Goal: Task Accomplishment & Management: Manage account settings

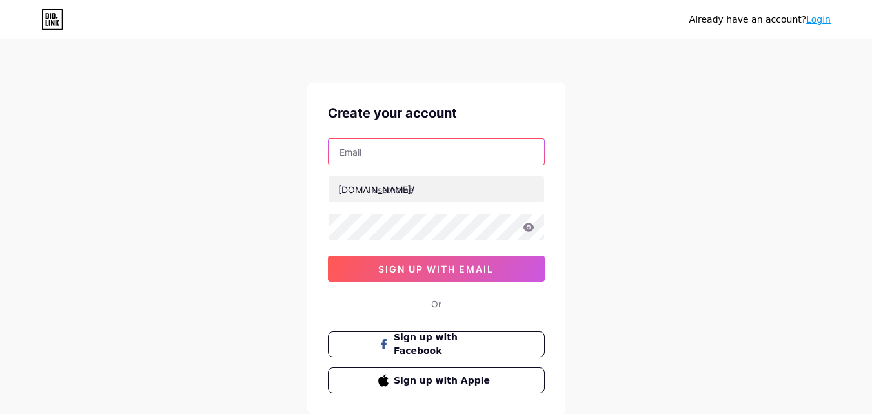
paste input "[EMAIL_ADDRESS][DOMAIN_NAME]"
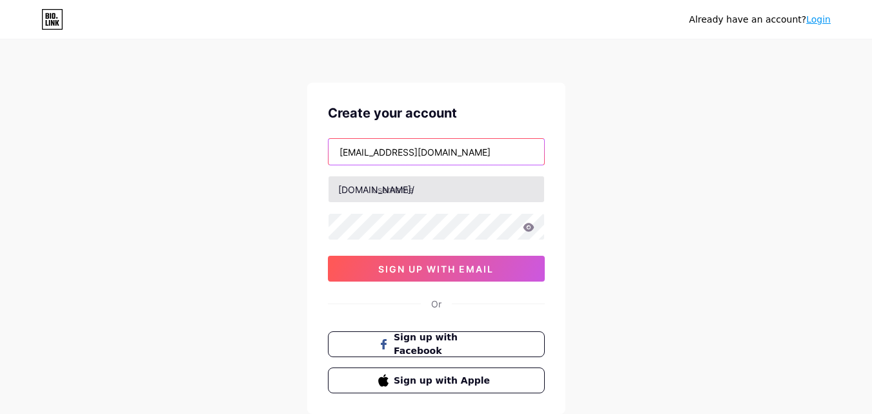
type input "[EMAIL_ADDRESS][DOMAIN_NAME]"
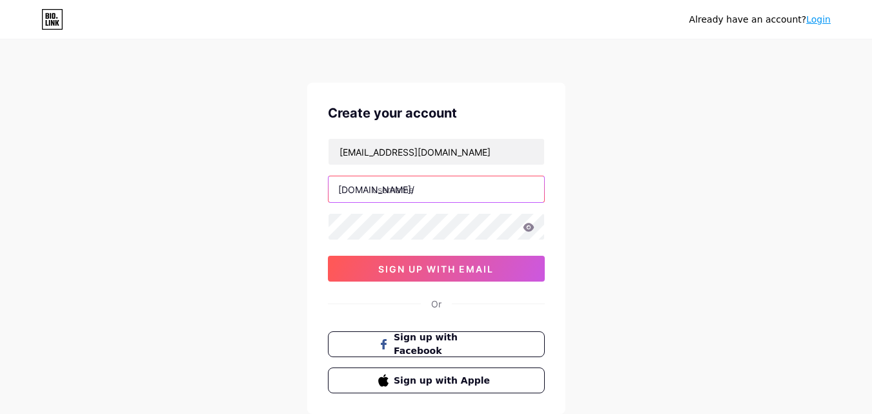
click at [393, 199] on input "text" at bounding box center [436, 189] width 216 height 26
paste input "selfiemagicforpartiesus"
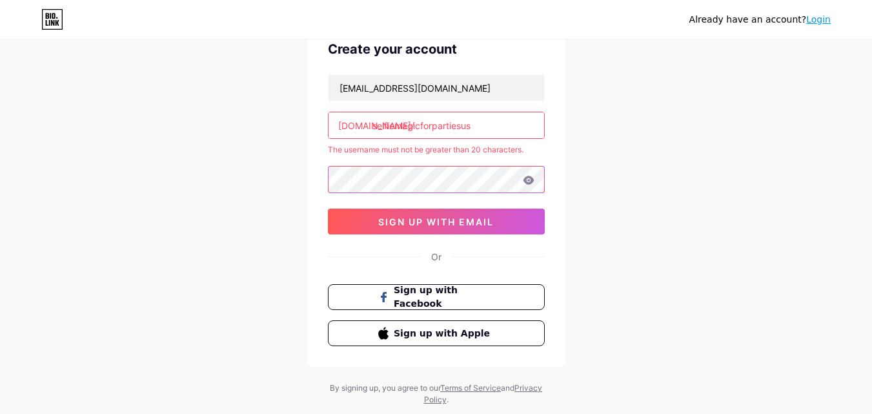
scroll to position [65, 0]
click at [487, 123] on input "selfiemagicforpartiesus" at bounding box center [436, 125] width 216 height 26
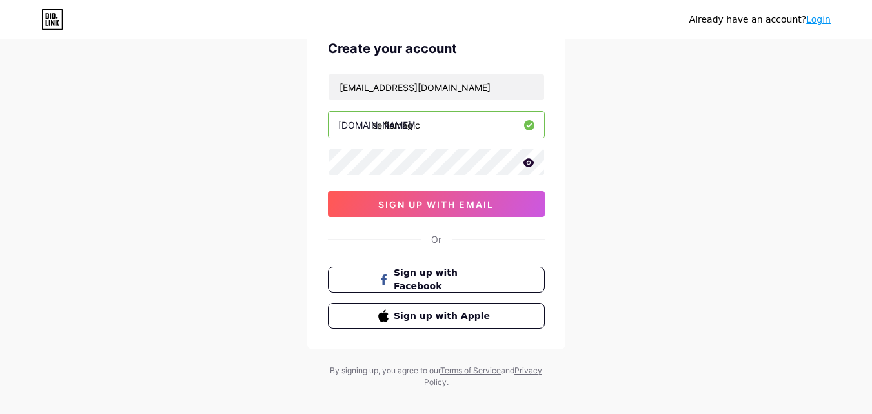
type input "selfiemagic"
click at [482, 126] on input "selfiemagic" at bounding box center [436, 125] width 216 height 26
click at [462, 203] on span "sign up with email" at bounding box center [436, 204] width 116 height 11
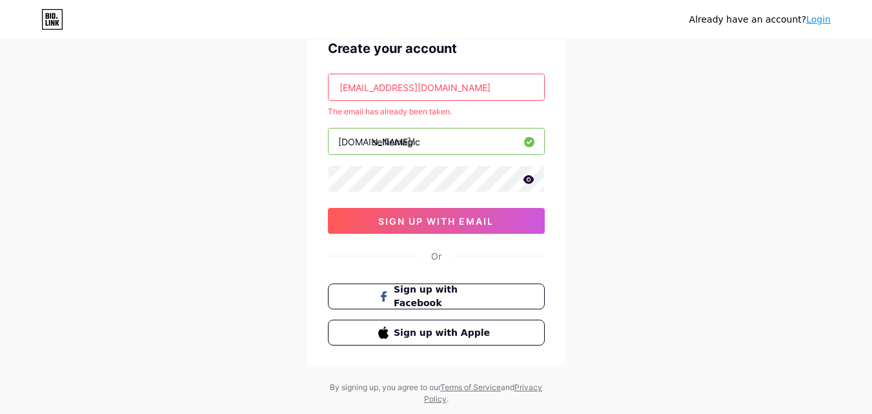
click at [816, 19] on link "Login" at bounding box center [818, 19] width 25 height 10
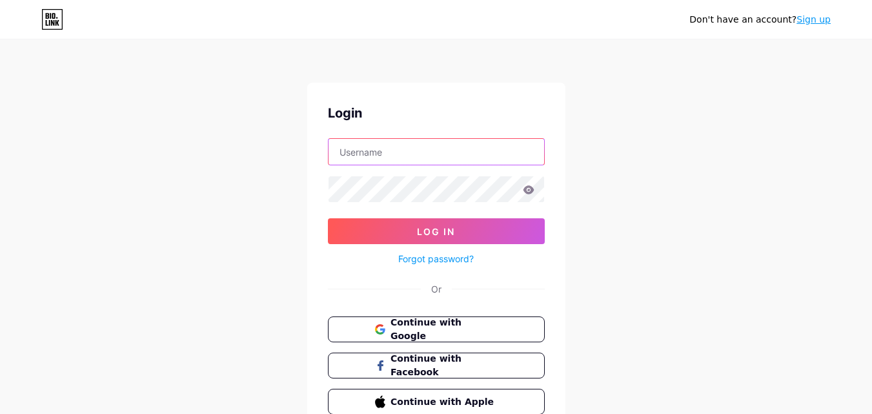
click at [418, 156] on input "text" at bounding box center [436, 152] width 216 height 26
paste input "Pixel@1234"
type input "Pixel@1234"
paste input "selfiemagicforpartiesus"
click at [461, 148] on input "selfiemagicforpartiesus" at bounding box center [436, 152] width 216 height 26
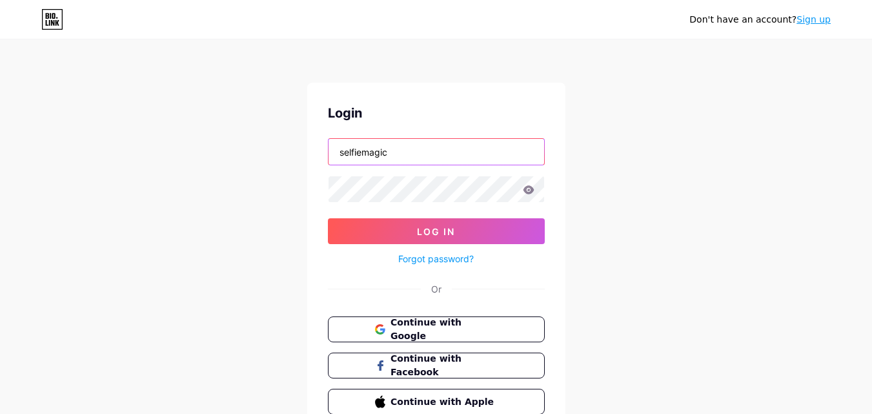
type input "selfiemagic"
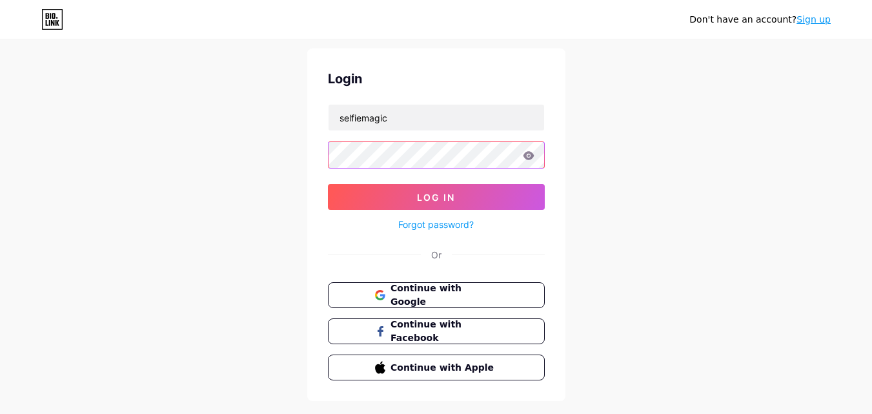
scroll to position [62, 0]
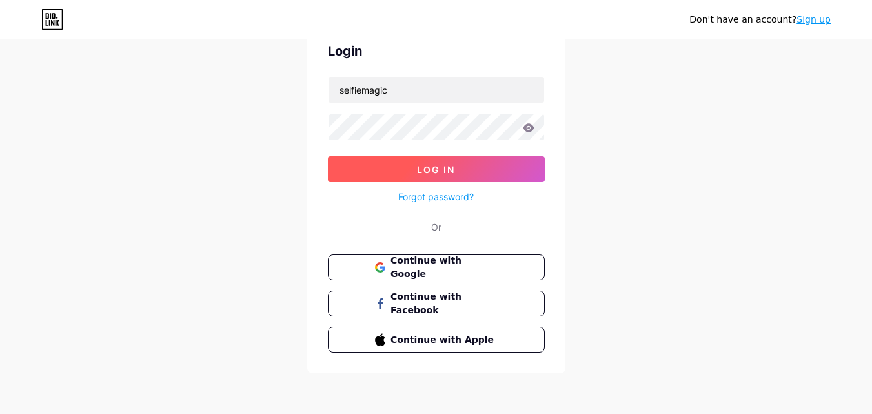
click at [446, 159] on button "Log In" at bounding box center [436, 169] width 217 height 26
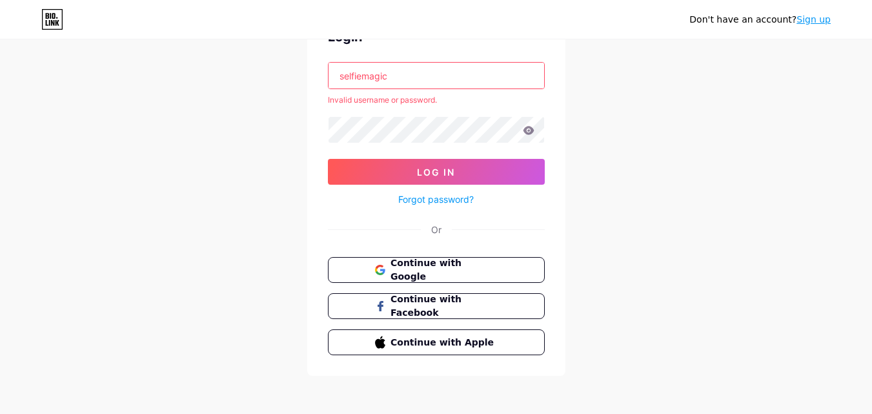
scroll to position [79, 0]
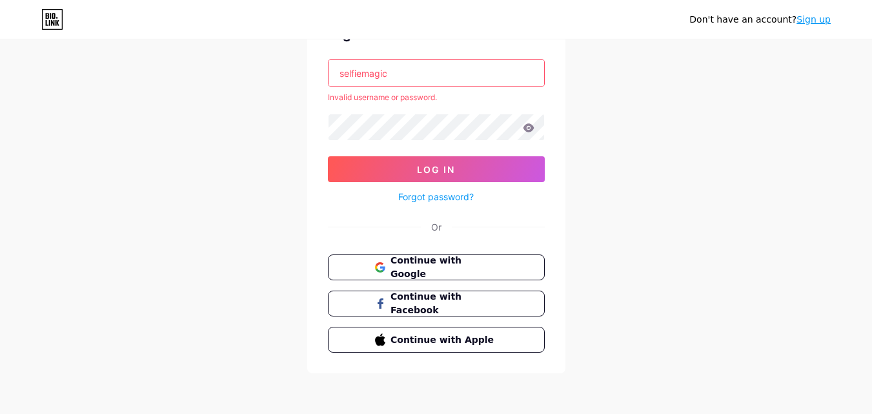
click at [432, 195] on link "Forgot password?" at bounding box center [435, 197] width 75 height 14
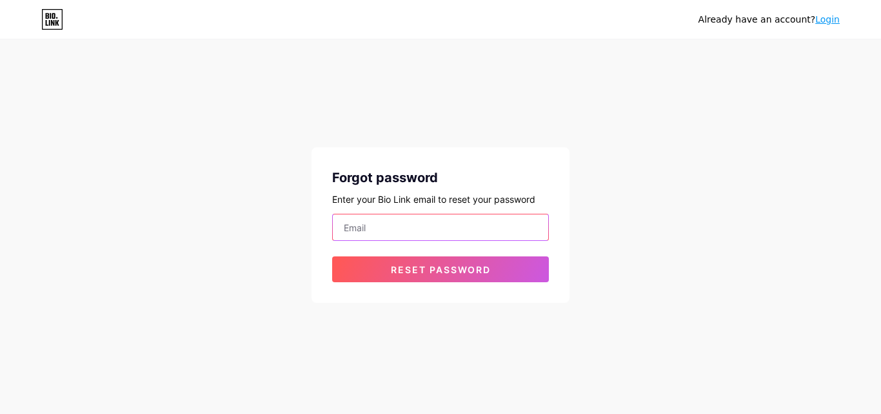
click at [416, 223] on input "email" at bounding box center [441, 227] width 216 height 26
type input "[EMAIL_ADDRESS][DOMAIN_NAME]"
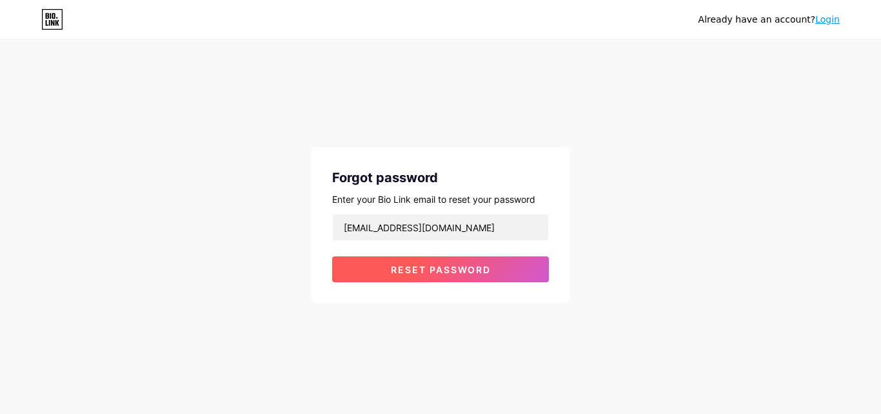
click at [425, 271] on span "Reset password" at bounding box center [441, 269] width 100 height 11
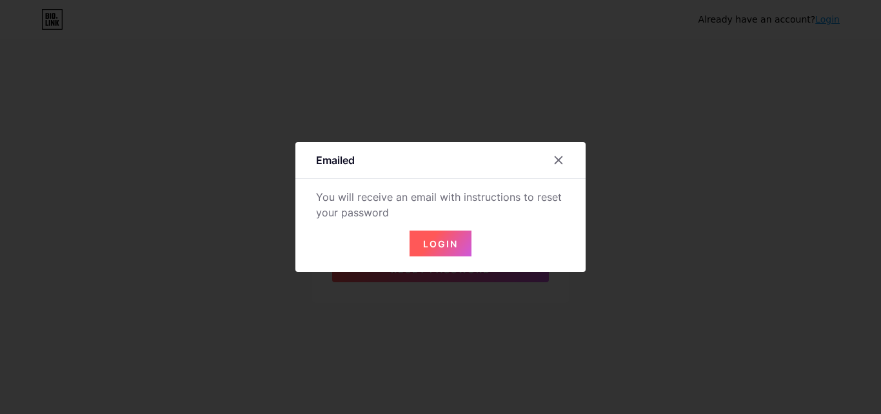
click at [438, 243] on span "Login" at bounding box center [440, 243] width 35 height 11
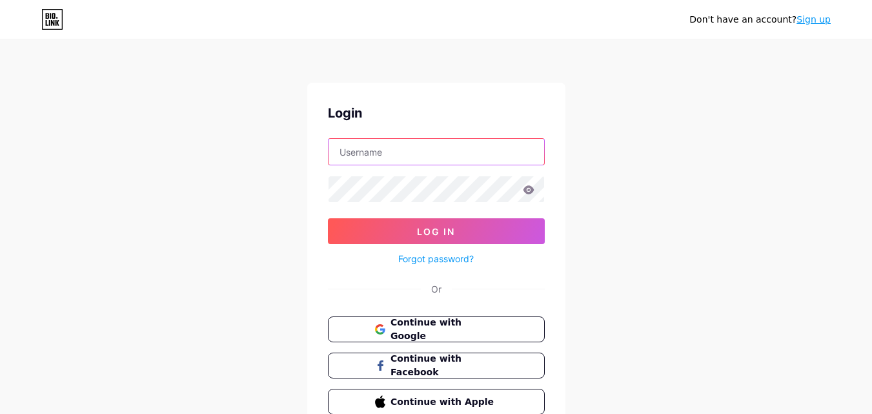
click at [416, 156] on input "text" at bounding box center [436, 152] width 216 height 26
type input "selfiemagic"
click at [421, 165] on form "selfiemagic Log In Forgot password?" at bounding box center [436, 202] width 217 height 128
drag, startPoint x: 425, startPoint y: 150, endPoint x: 234, endPoint y: 154, distance: 191.0
click at [234, 154] on div "Don't have an account? Sign up Login selfiemagic Log In Forgot password? Or Con…" at bounding box center [436, 238] width 872 height 476
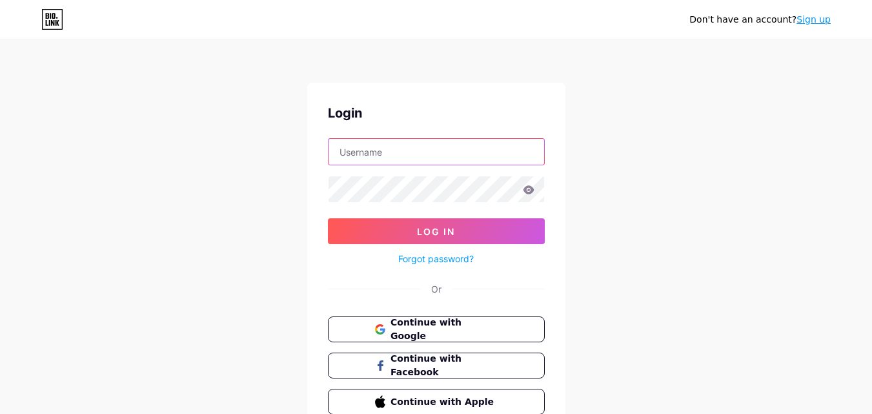
paste input "selfiemagicforpartiesus"
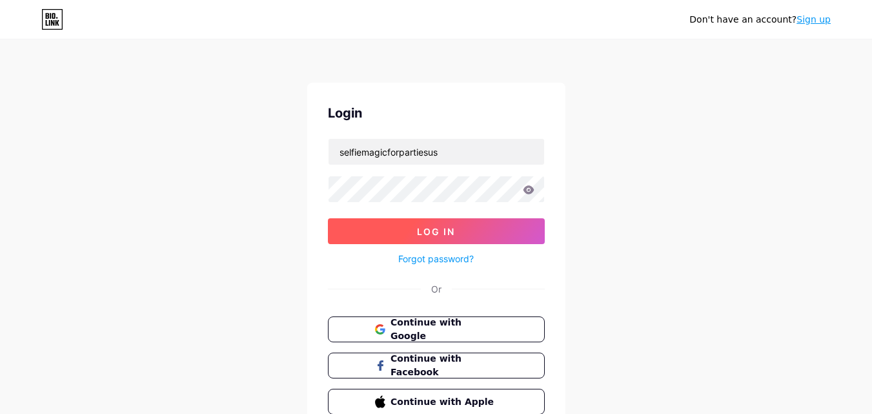
click at [463, 218] on button "Log In" at bounding box center [436, 231] width 217 height 26
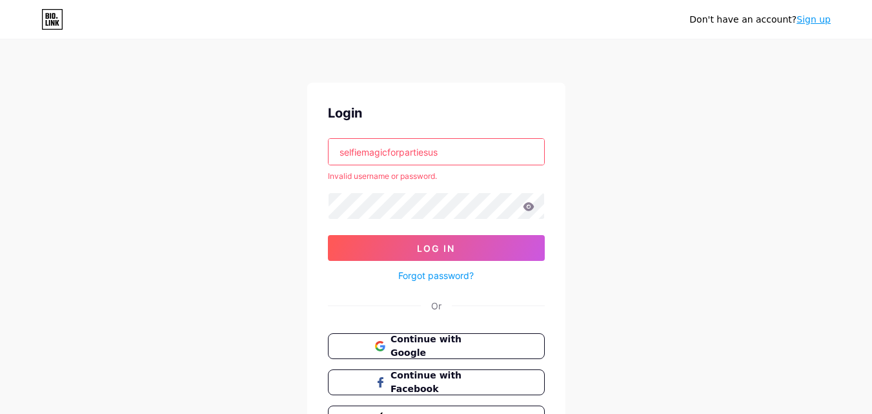
click at [458, 154] on input "selfiemagicforpartiesus" at bounding box center [436, 152] width 216 height 26
type input "selfiemagicforpartiesu"
click at [430, 343] on span "Continue with Google" at bounding box center [444, 346] width 108 height 28
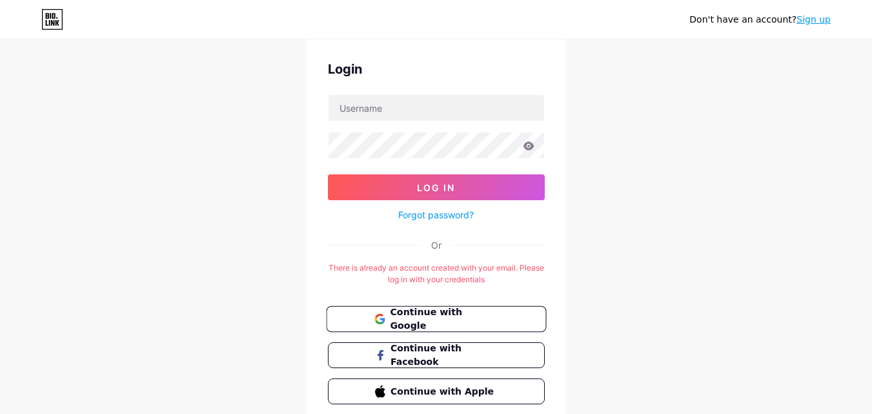
scroll to position [65, 0]
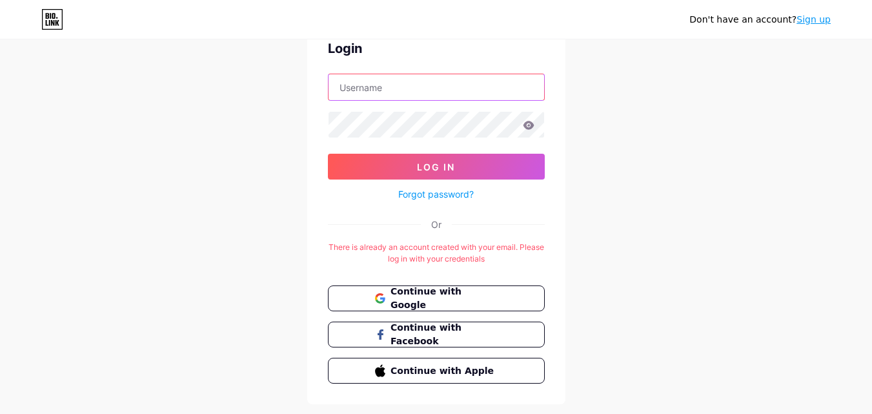
click at [439, 78] on input "text" at bounding box center [436, 87] width 216 height 26
type input "selfiemagic"
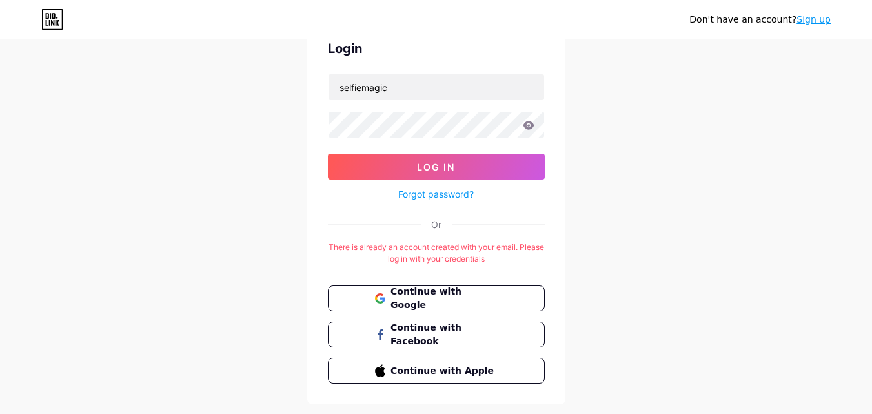
click at [543, 121] on div "Login selfiemagic Log In Forgot password? Or There is already an account create…" at bounding box center [436, 211] width 258 height 386
click at [529, 127] on icon at bounding box center [528, 125] width 11 height 8
click at [528, 125] on icon at bounding box center [528, 125] width 11 height 8
click at [246, 128] on div "Don't have an account? Sign up Login selfiemagic Log In Forgot password? Or The…" at bounding box center [436, 190] width 872 height 510
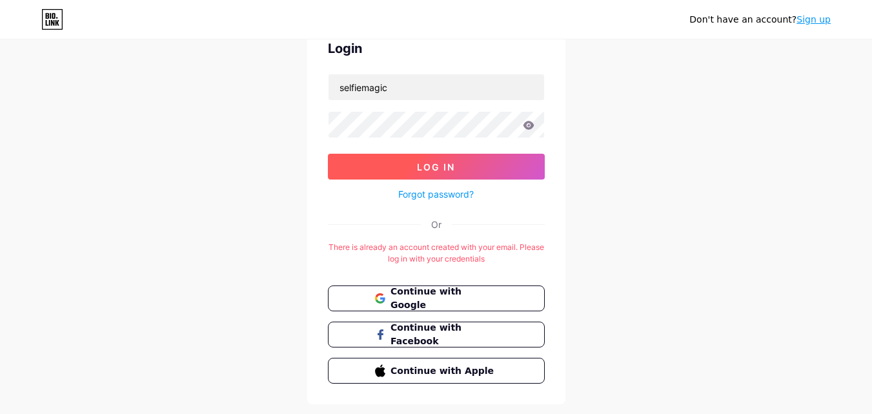
click at [439, 163] on span "Log In" at bounding box center [436, 166] width 38 height 11
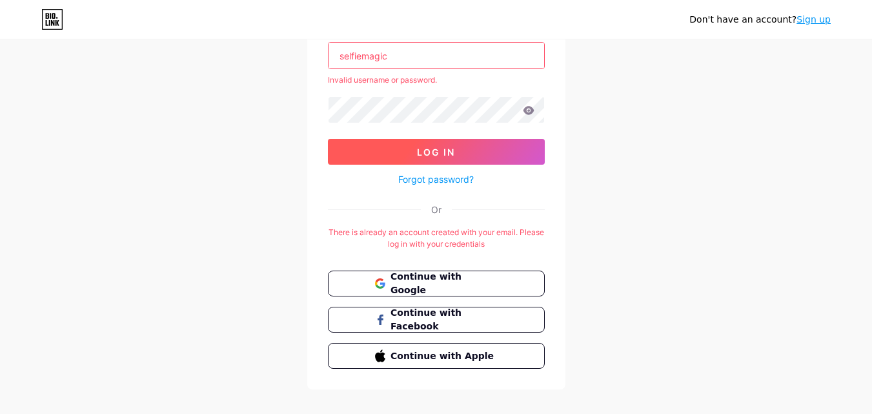
scroll to position [112, 0]
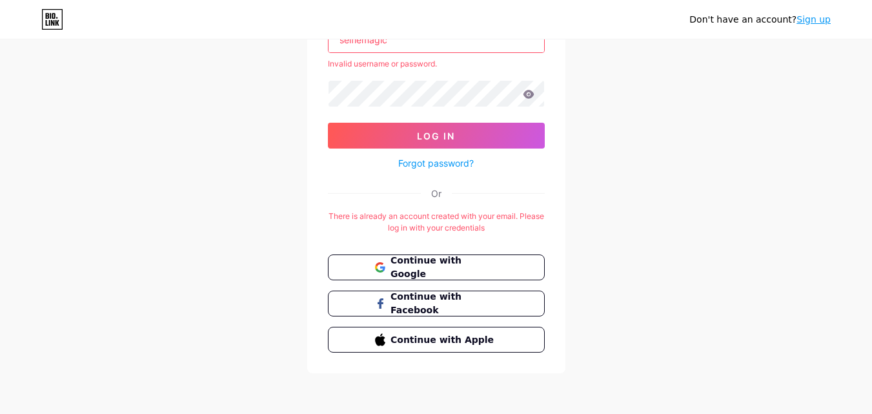
click at [451, 157] on link "Forgot password?" at bounding box center [435, 163] width 75 height 14
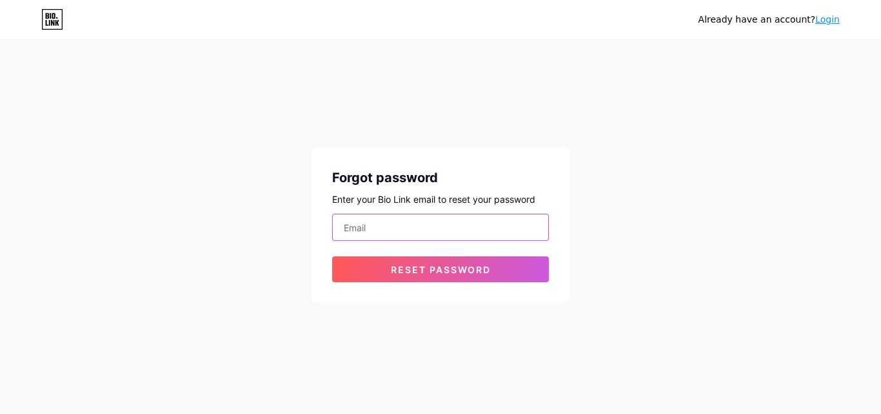
click at [427, 239] on input "email" at bounding box center [441, 227] width 216 height 26
type input "[EMAIL_ADDRESS][DOMAIN_NAME]"
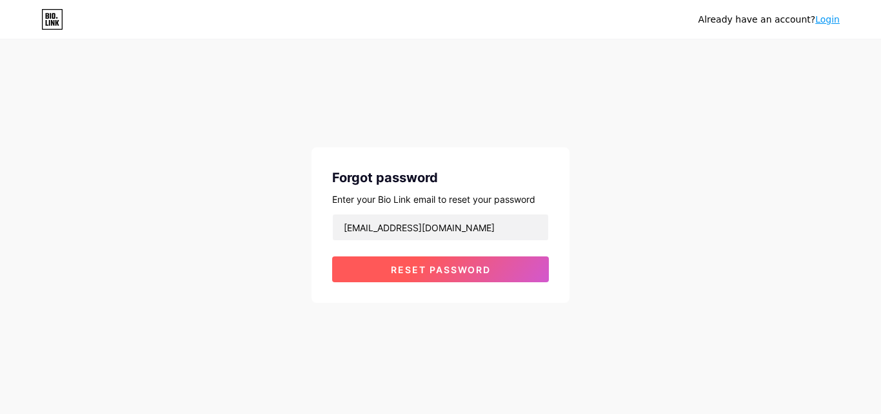
click at [414, 274] on span "Reset password" at bounding box center [441, 269] width 100 height 11
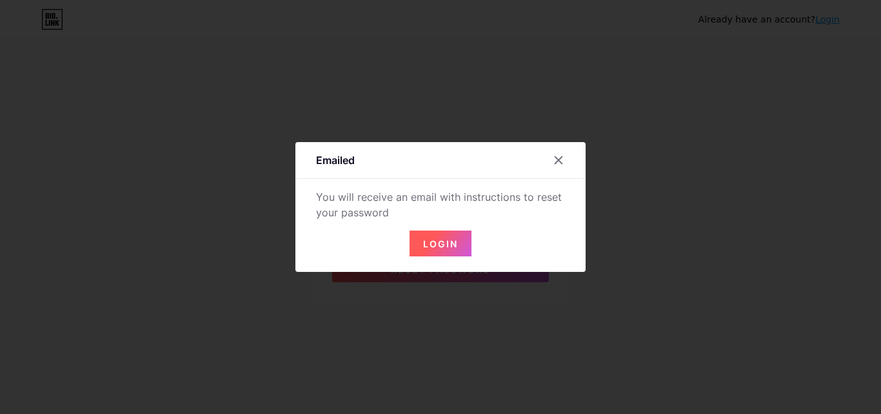
click at [430, 241] on span "Login" at bounding box center [440, 243] width 35 height 11
